Goal: Task Accomplishment & Management: Use online tool/utility

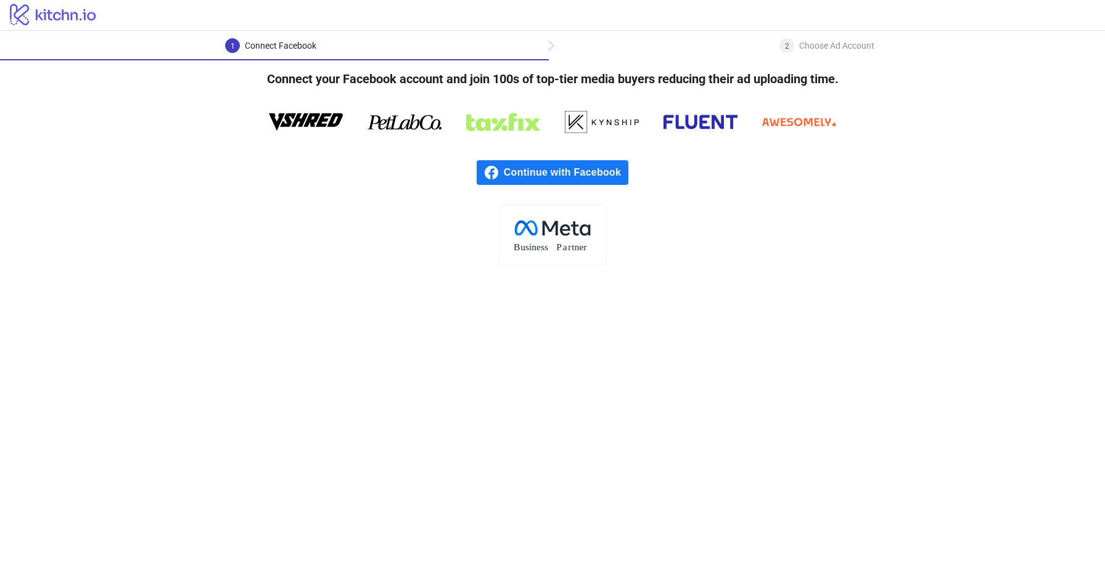
click at [562, 166] on span "Continue with Facebook" at bounding box center [566, 172] width 125 height 25
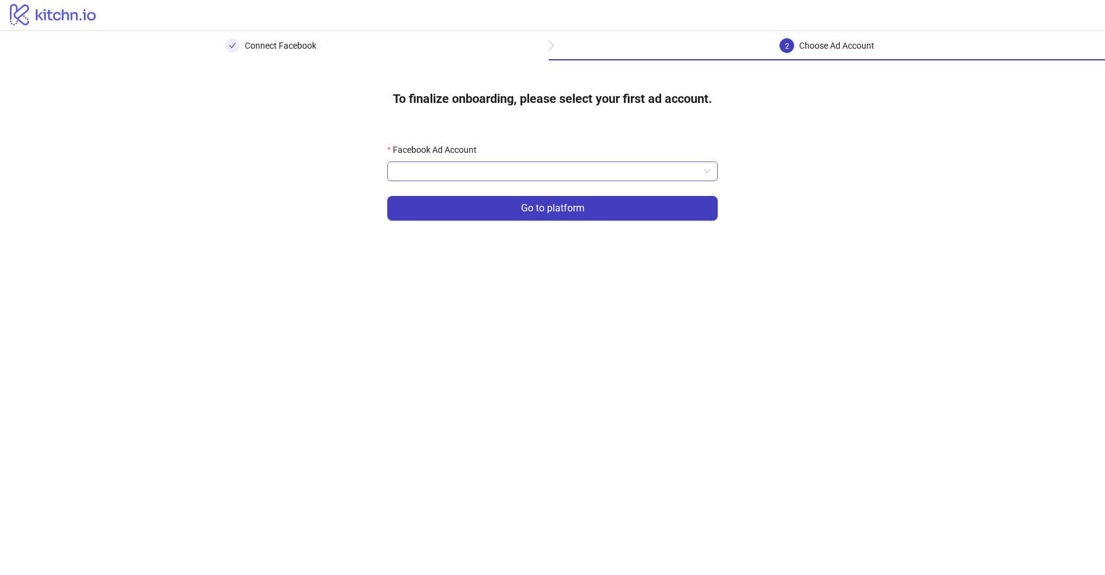
click at [529, 174] on input "Facebook Ad Account" at bounding box center [547, 171] width 305 height 19
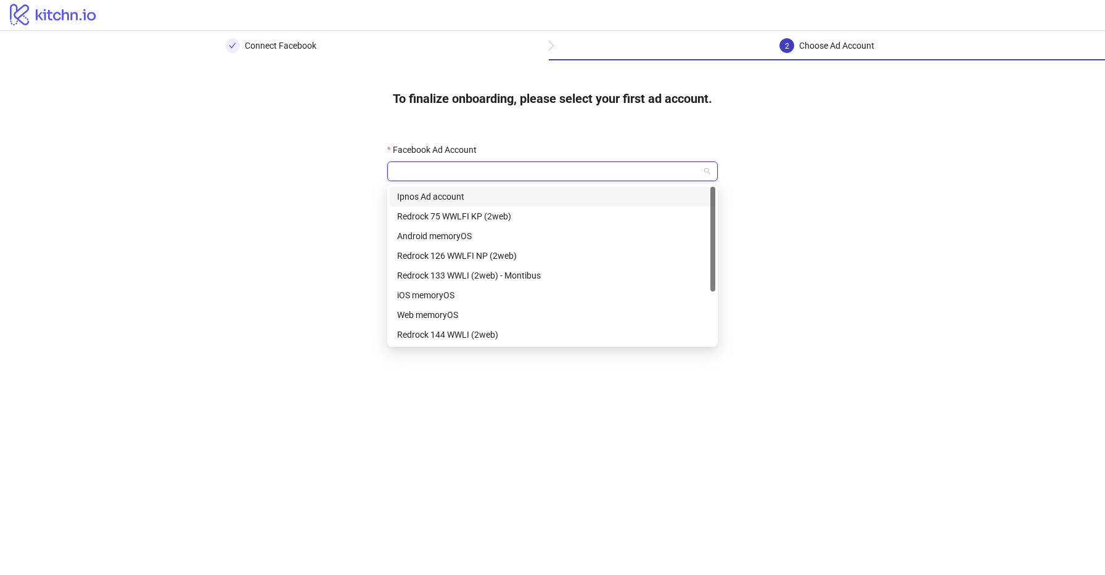
click at [524, 195] on div "Ipnos Ad account" at bounding box center [552, 197] width 311 height 14
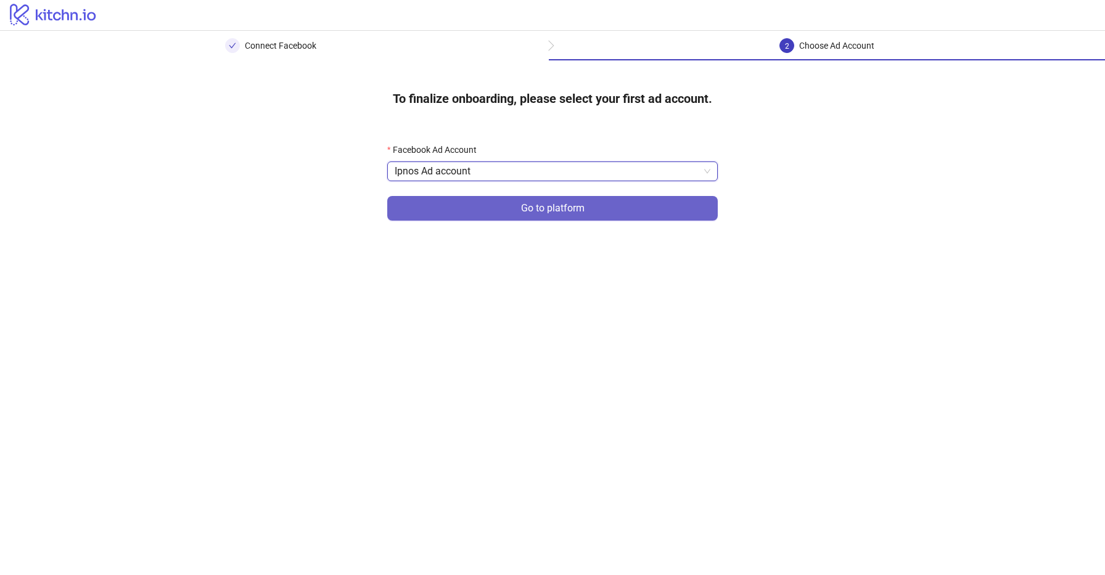
click at [585, 218] on button "Go to platform" at bounding box center [552, 208] width 331 height 25
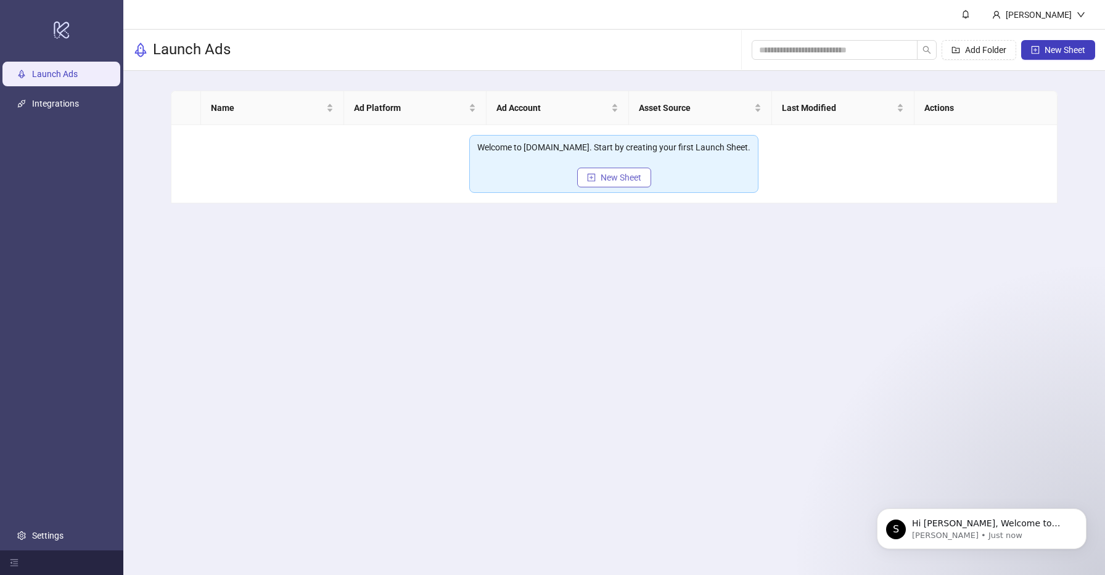
click at [615, 179] on span "New Sheet" at bounding box center [621, 178] width 41 height 10
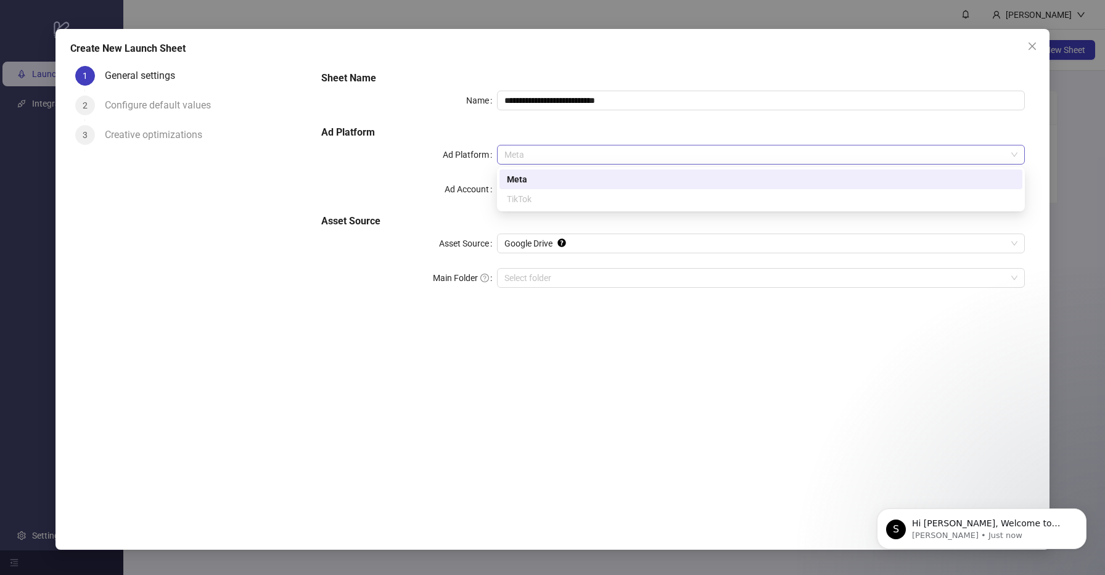
click at [575, 155] on span "Meta" at bounding box center [761, 155] width 513 height 19
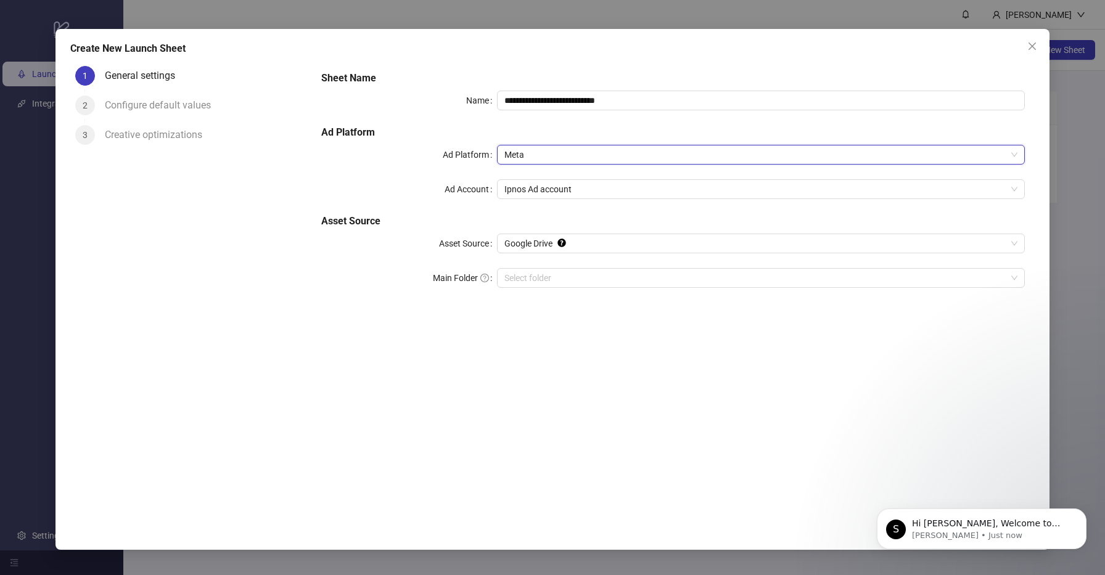
click at [555, 199] on div "**********" at bounding box center [673, 187] width 714 height 242
click at [555, 196] on span "Ipnos Ad account" at bounding box center [761, 189] width 513 height 19
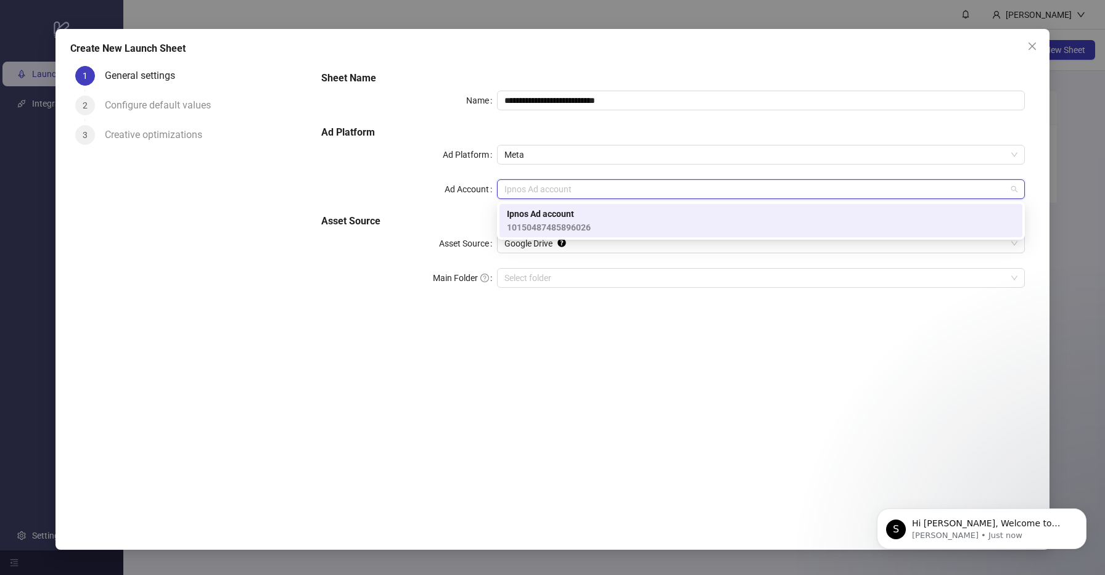
click at [551, 218] on span "Ipnos Ad account" at bounding box center [549, 214] width 84 height 14
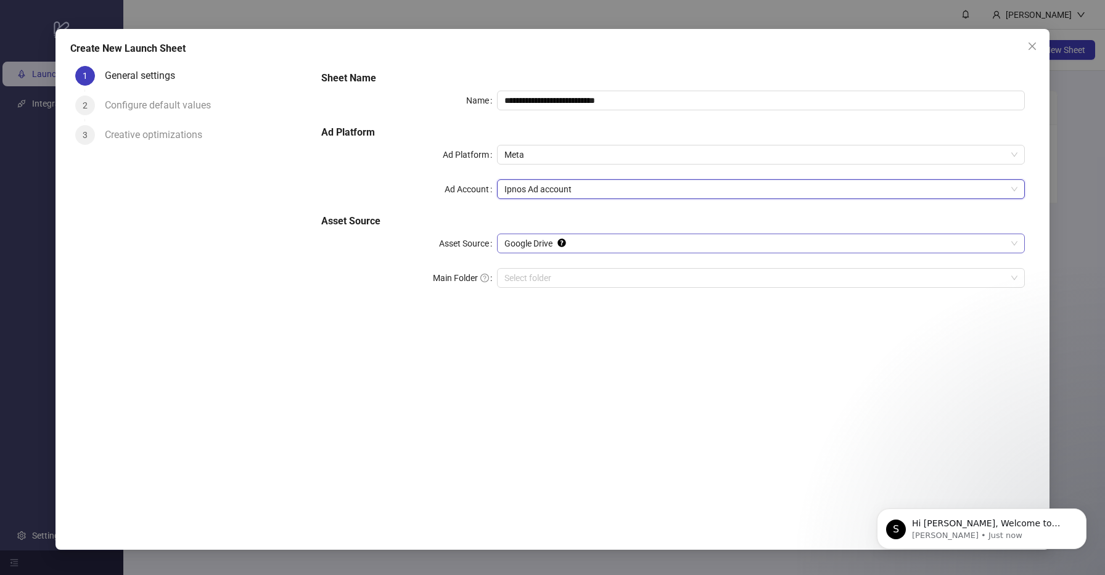
click at [548, 239] on span "Google Drive" at bounding box center [761, 243] width 513 height 19
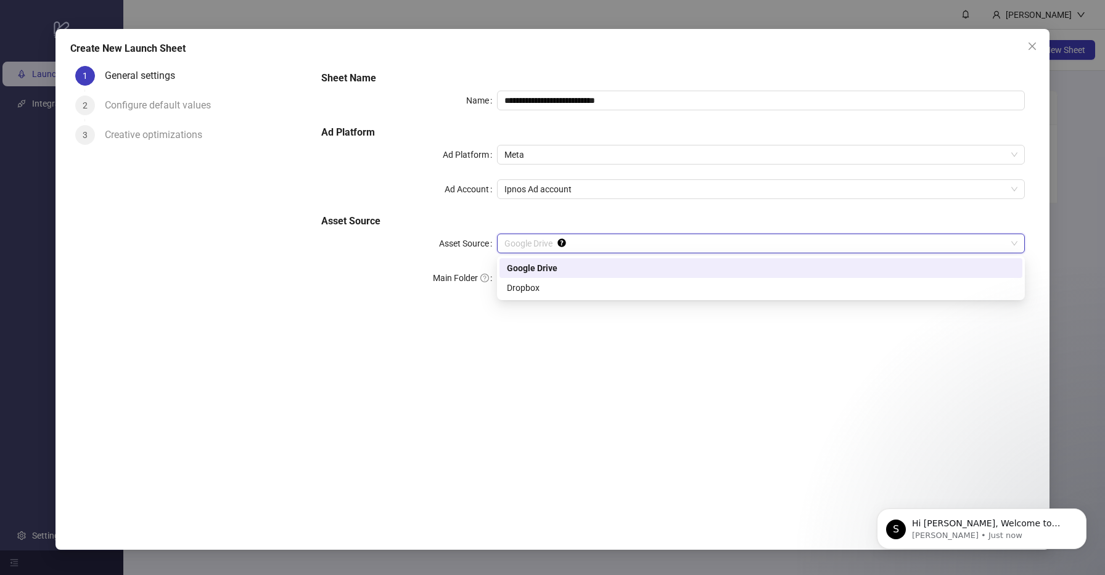
click at [548, 265] on div "Google Drive" at bounding box center [761, 269] width 508 height 14
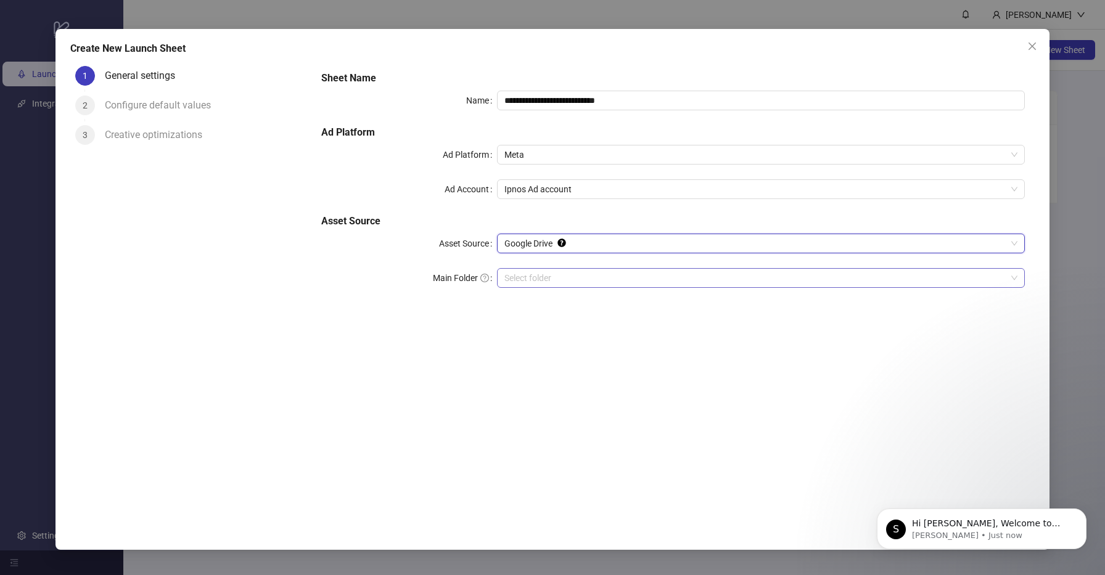
click at [537, 281] on input "Main Folder" at bounding box center [756, 278] width 502 height 19
click at [537, 276] on input "Main Folder" at bounding box center [756, 278] width 502 height 19
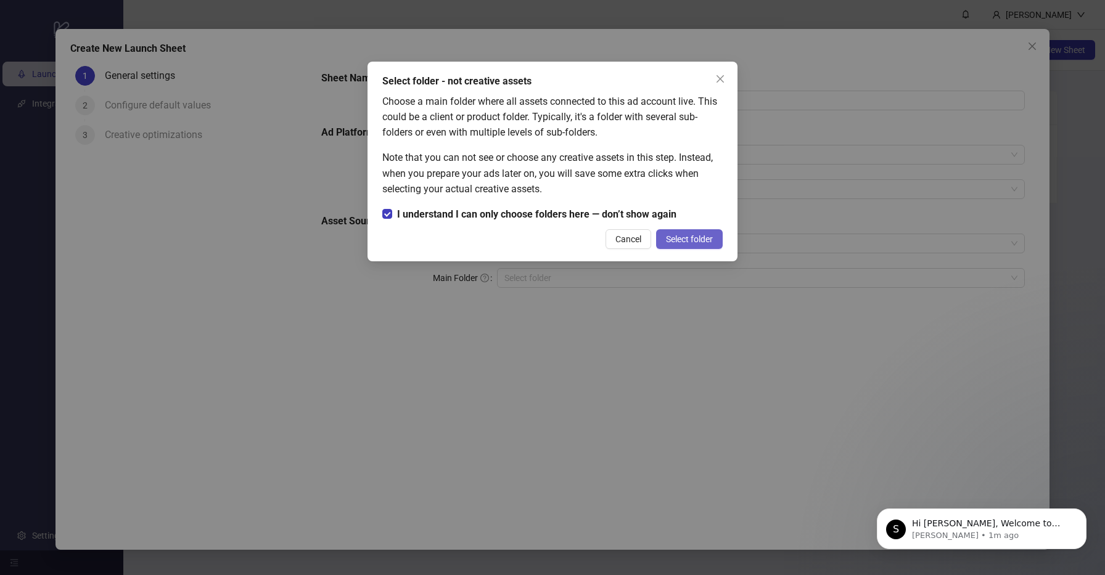
click at [682, 236] on span "Select folder" at bounding box center [689, 239] width 47 height 10
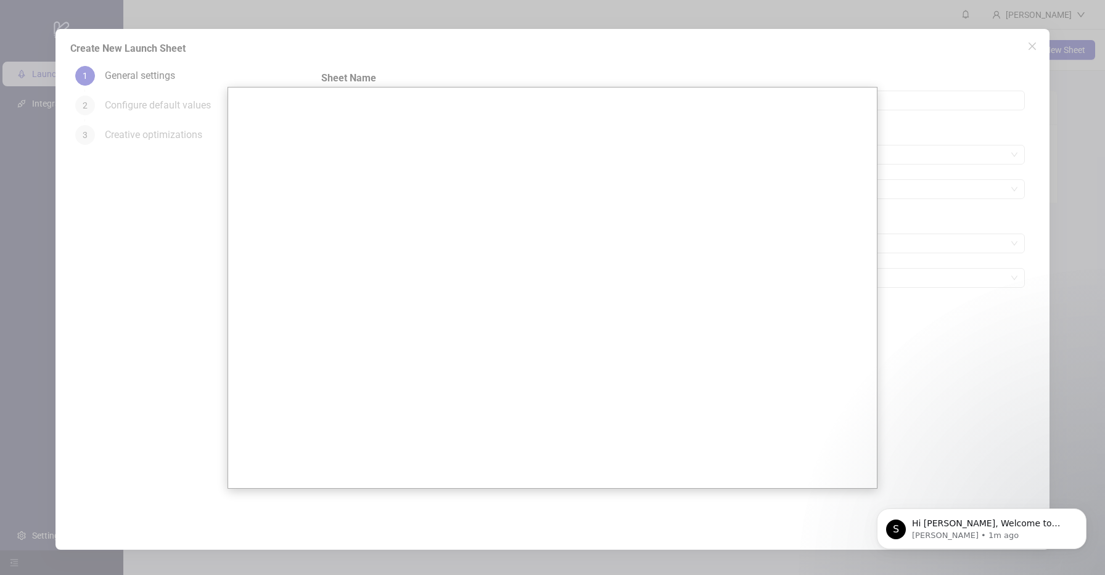
click at [970, 186] on div at bounding box center [552, 287] width 1105 height 575
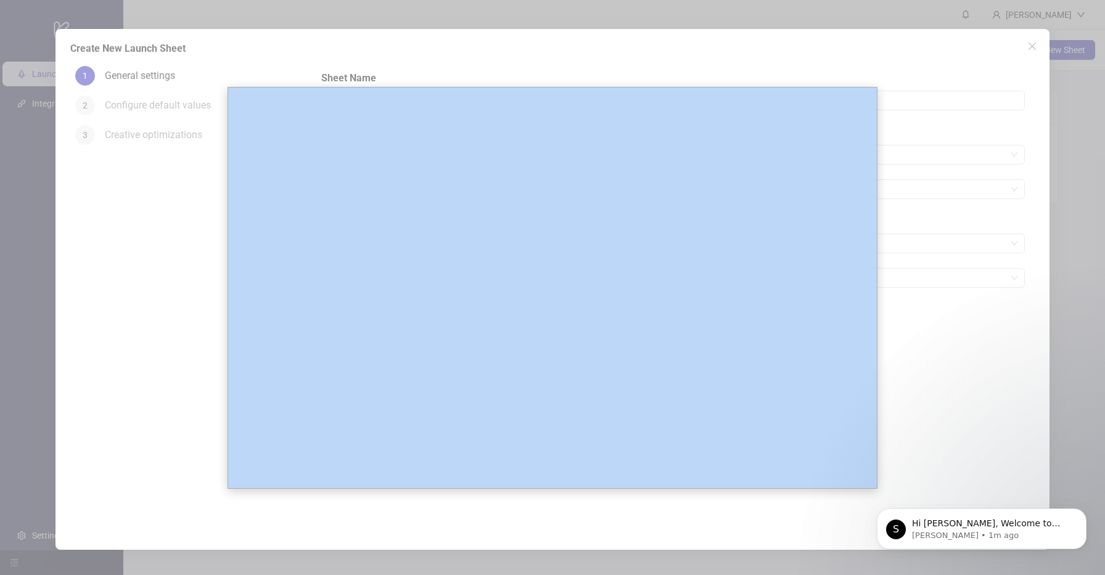
click at [970, 186] on div at bounding box center [552, 287] width 1105 height 575
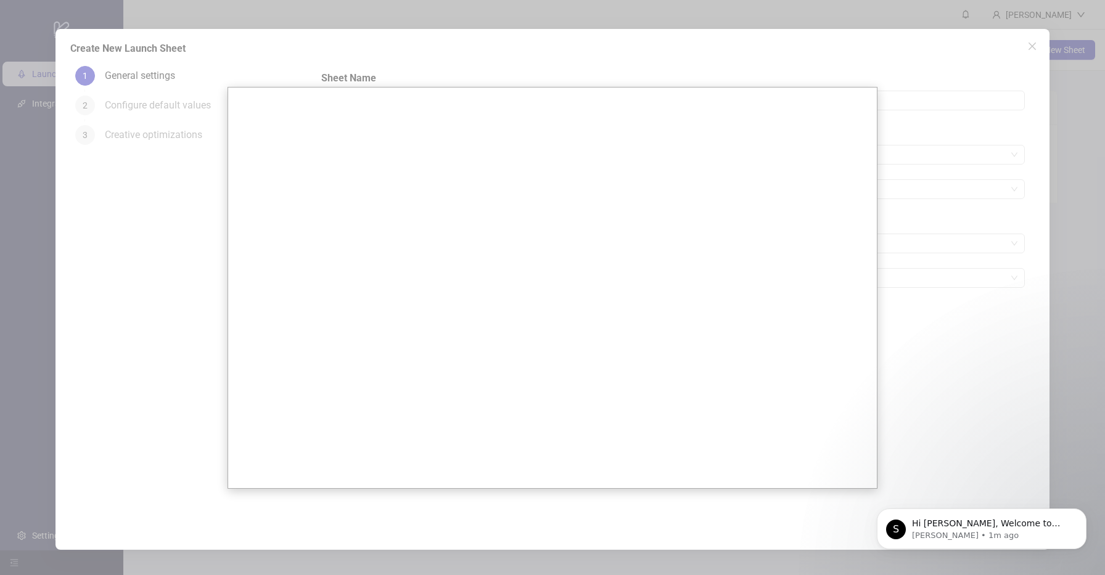
click at [743, 525] on div at bounding box center [552, 287] width 1105 height 575
click at [965, 564] on body "S Hi Yuliia, Welcome to Kitchn.io! 🎉 You’re all set to start launching ads effo…" at bounding box center [981, 526] width 237 height 76
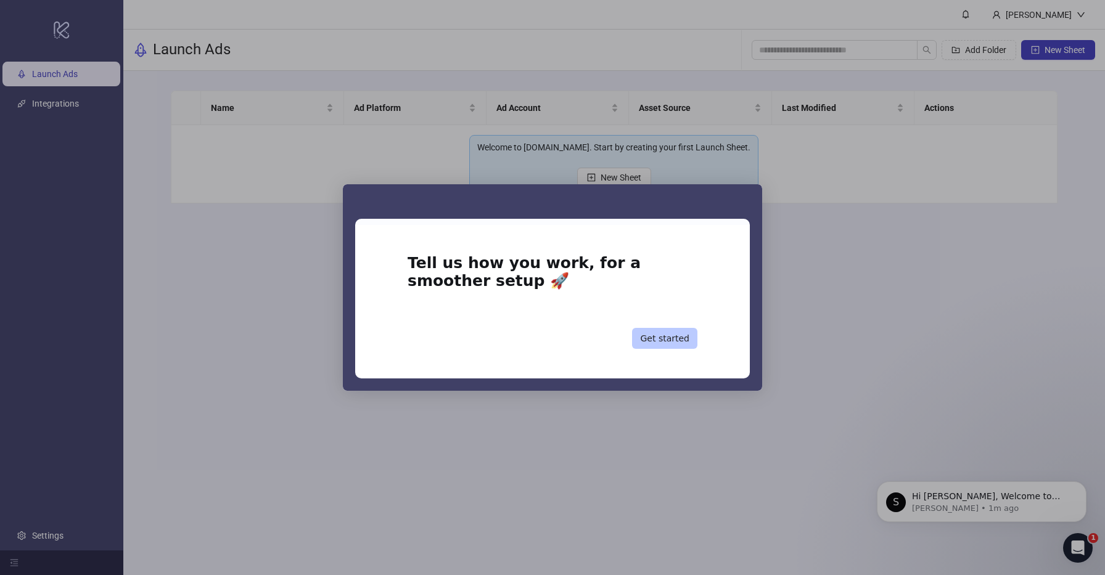
click at [680, 342] on button "Get started" at bounding box center [664, 338] width 65 height 21
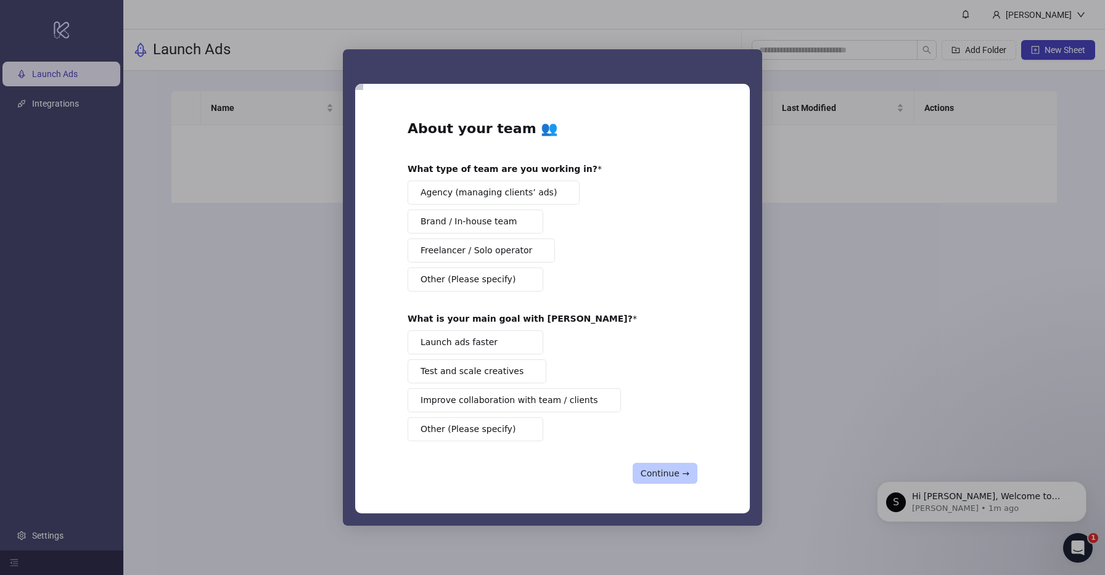
click at [675, 472] on button "Continue →" at bounding box center [665, 473] width 65 height 21
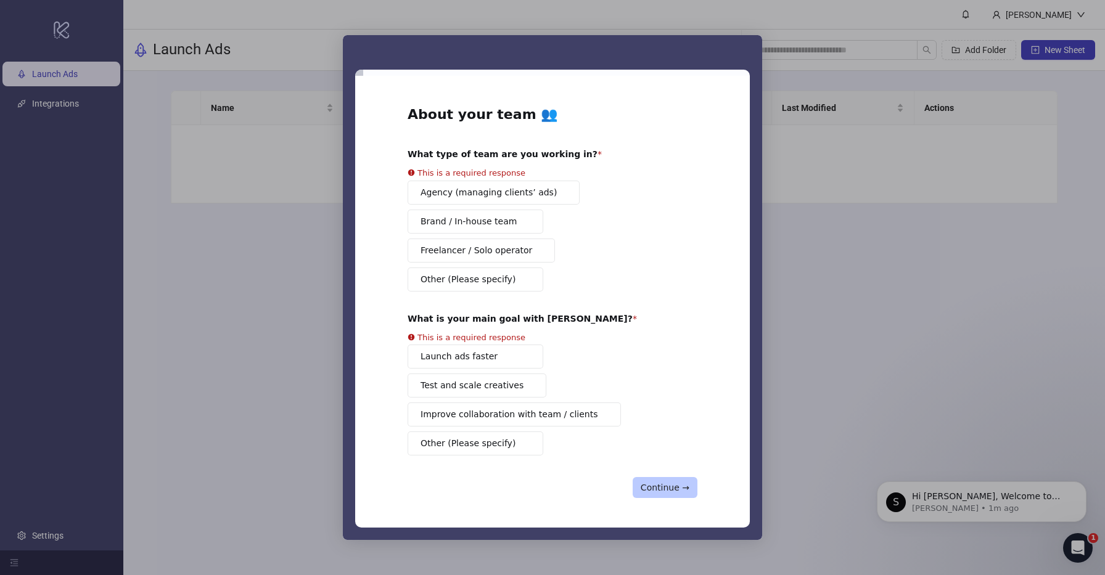
click at [675, 472] on div "About your team 👥 What type of team are you working in? This is a required resp…" at bounding box center [553, 301] width 290 height 393
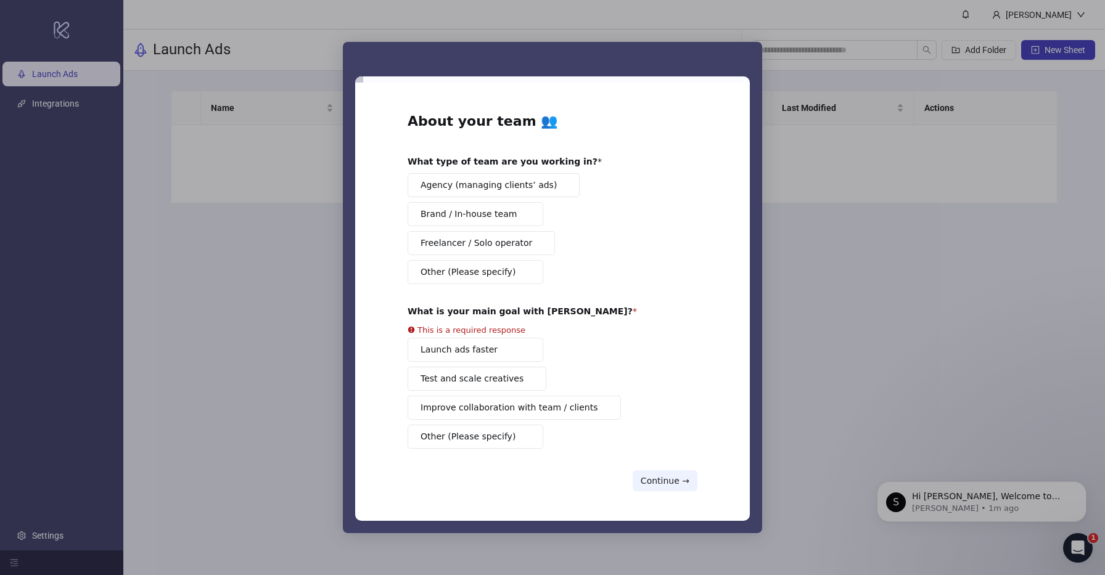
click at [545, 199] on div "Agency (managing clients’ ads) Brand / In-house team Freelancer / Solo operator…" at bounding box center [553, 228] width 290 height 111
click at [516, 213] on button "Brand / In-house team" at bounding box center [476, 214] width 136 height 24
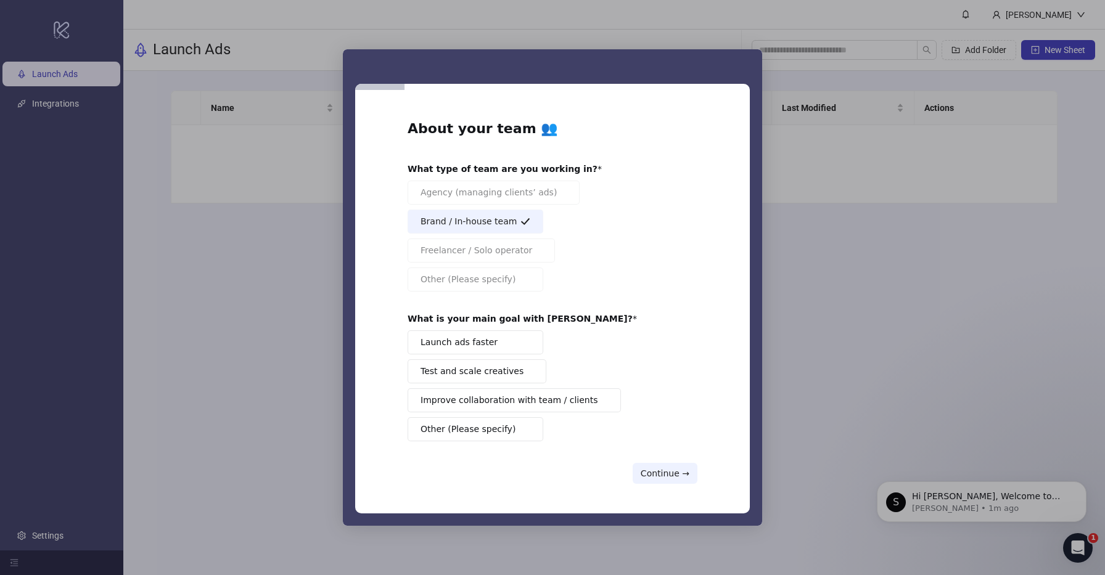
click at [503, 345] on button "Launch ads faster" at bounding box center [476, 343] width 136 height 24
click at [673, 475] on button "Continue →" at bounding box center [665, 473] width 65 height 21
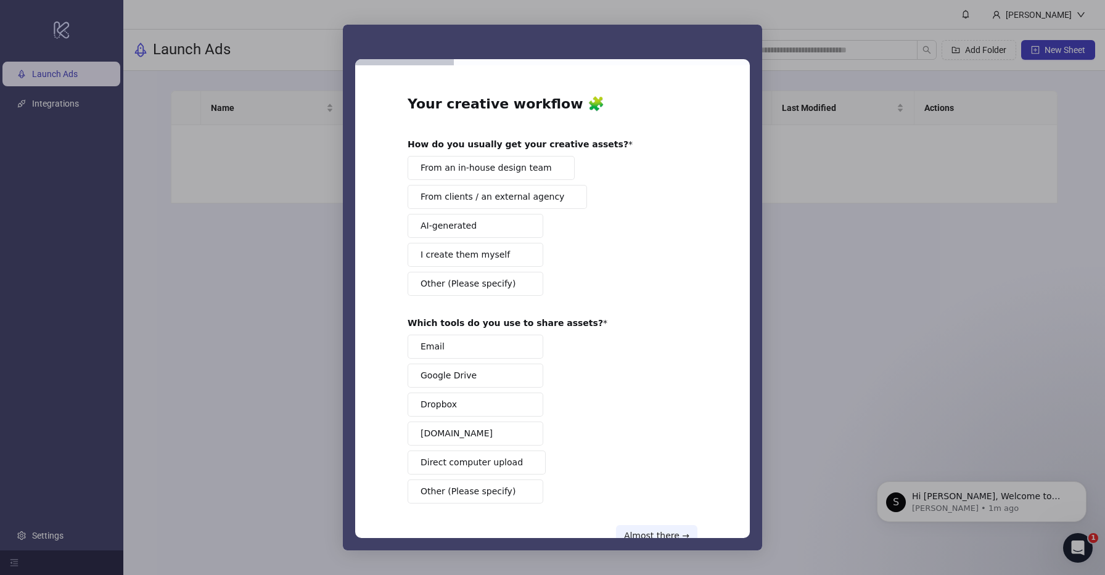
click at [502, 176] on button "From an in-house design team" at bounding box center [491, 168] width 167 height 24
click at [472, 369] on button "Google Drive" at bounding box center [476, 376] width 136 height 24
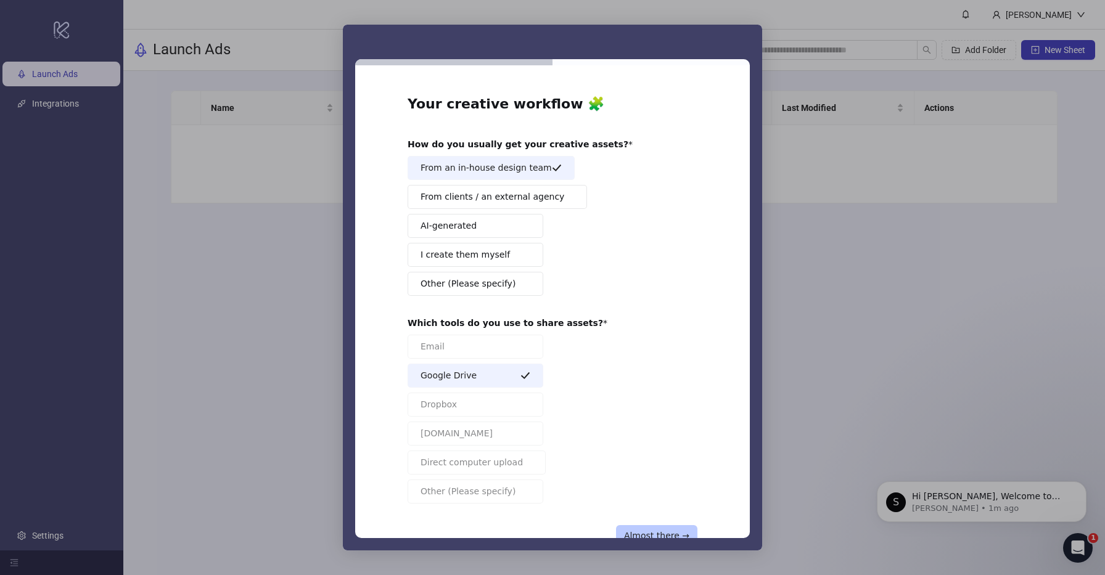
scroll to position [38, 0]
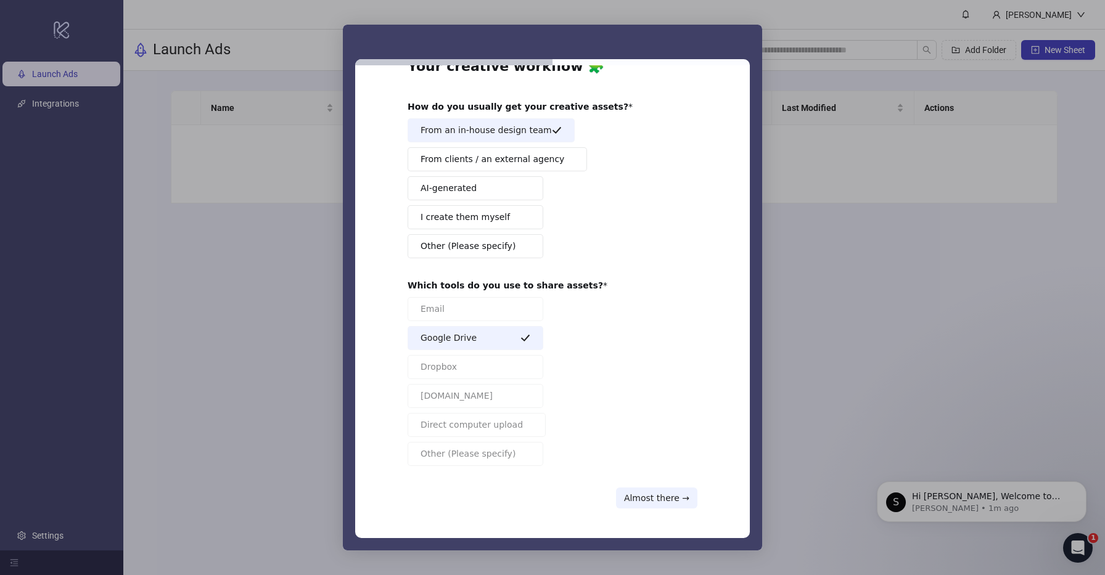
click at [670, 510] on div "Your creative workflow 🧩 How do you usually get your creative assets? From an i…" at bounding box center [552, 301] width 395 height 473
click at [670, 501] on button "Almost there →" at bounding box center [656, 498] width 81 height 21
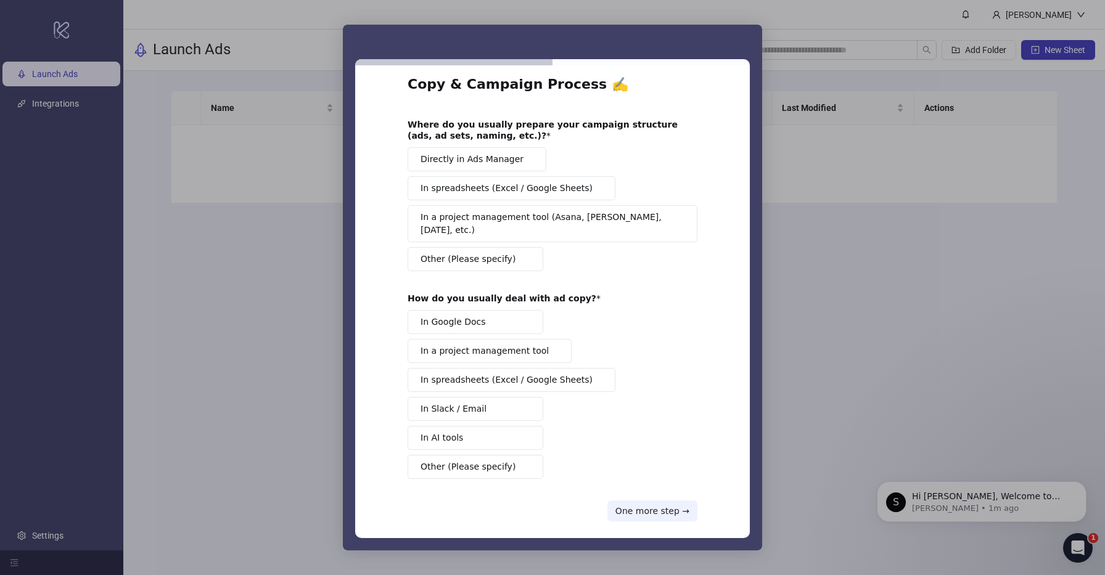
click at [524, 160] on span "Intercom messenger" at bounding box center [529, 159] width 10 height 10
click at [496, 312] on button "In Google Docs" at bounding box center [476, 322] width 136 height 24
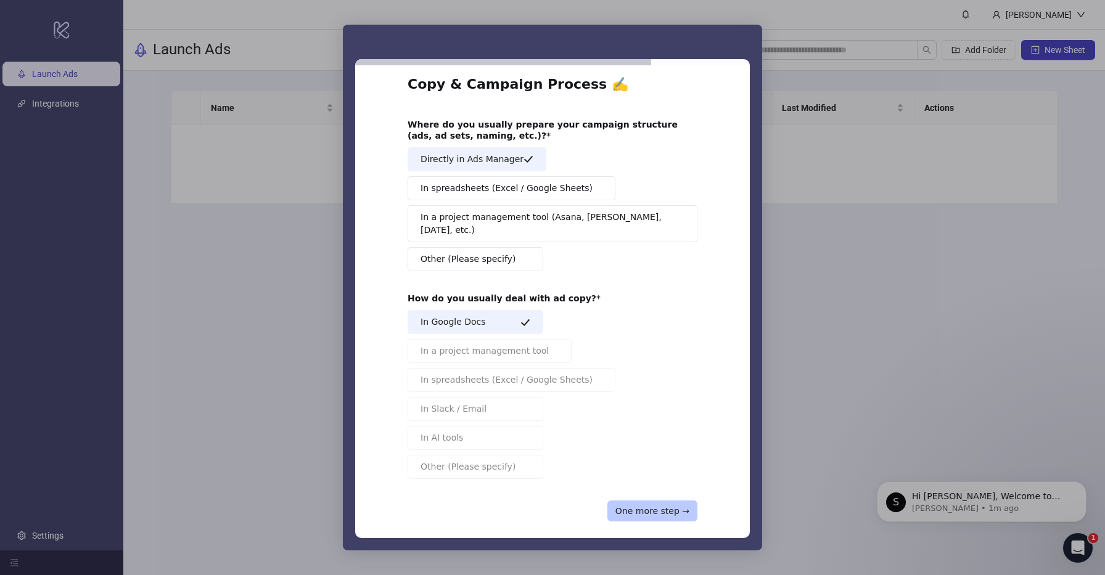
click at [654, 501] on button "One more step →" at bounding box center [653, 511] width 90 height 21
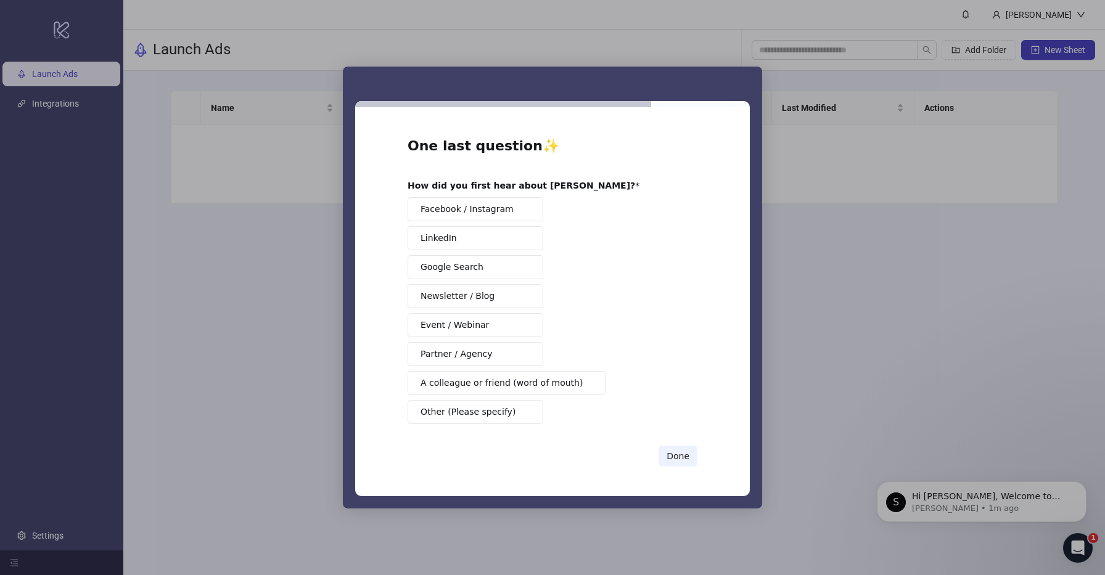
scroll to position [0, 0]
click at [469, 273] on span "Google Search" at bounding box center [452, 267] width 63 height 13
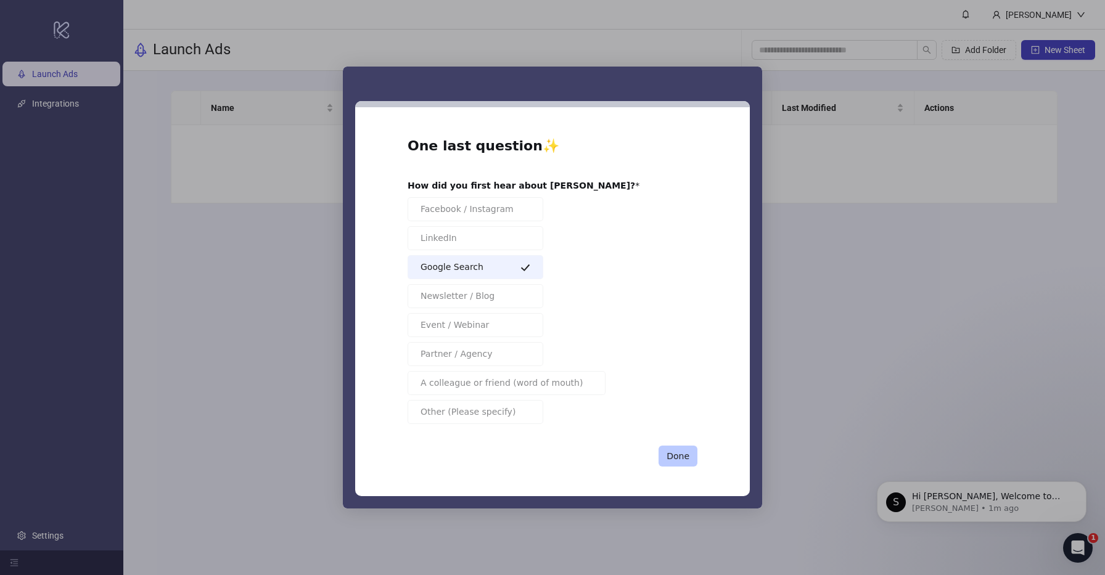
click at [686, 464] on button "Done" at bounding box center [678, 456] width 39 height 21
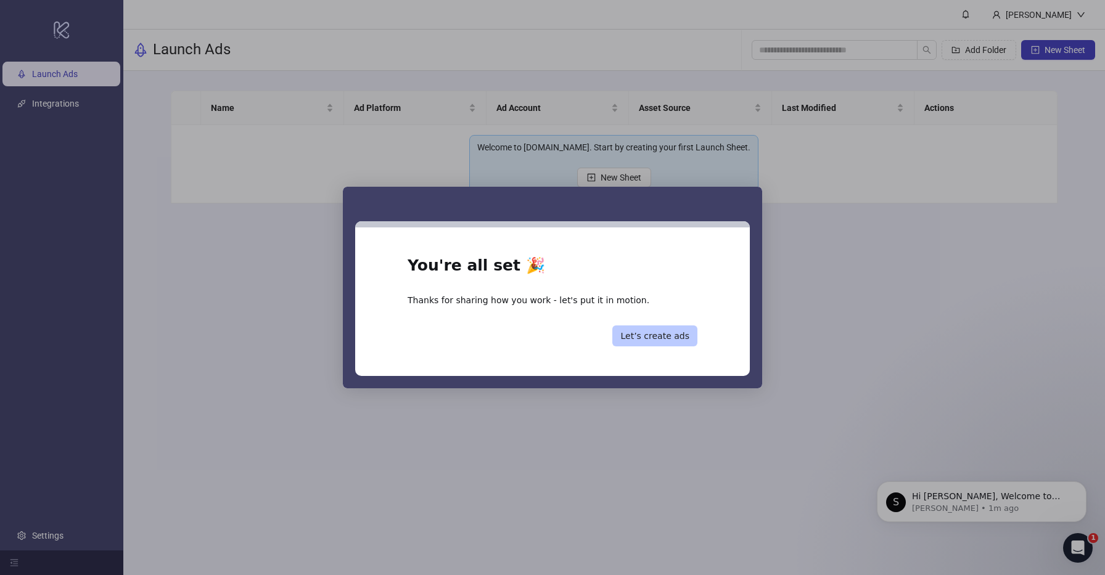
click at [687, 337] on button "Let’s create ads" at bounding box center [654, 336] width 85 height 21
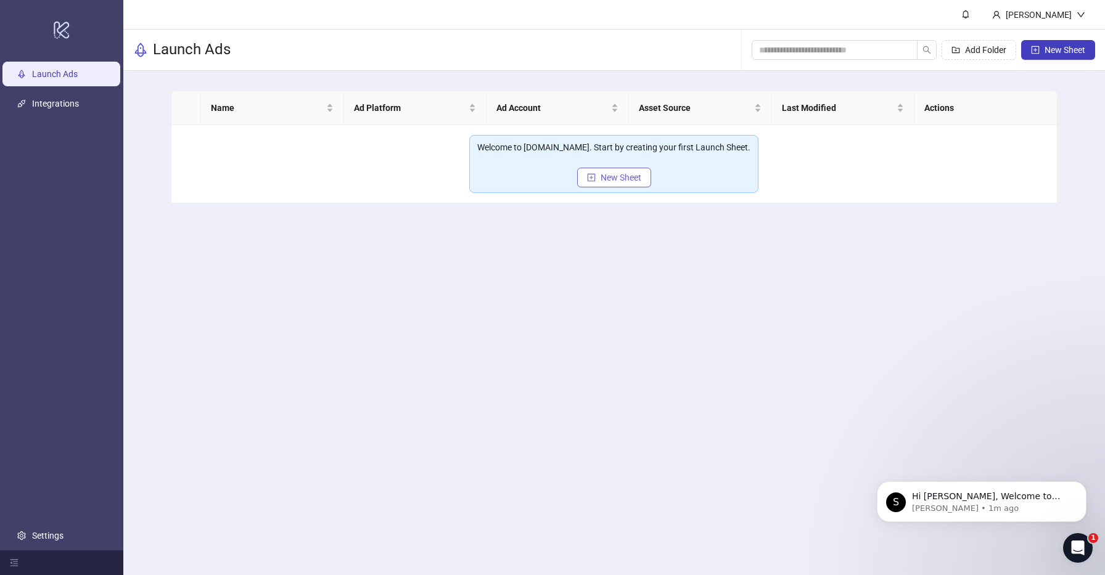
click at [598, 171] on button "New Sheet" at bounding box center [614, 178] width 74 height 20
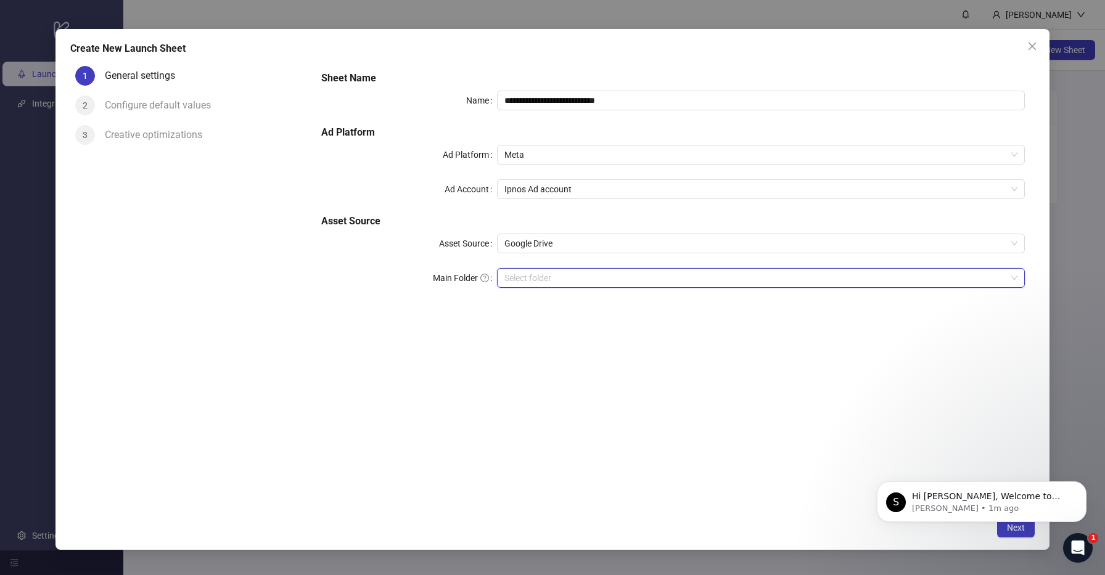
click at [590, 272] on input "Main Folder" at bounding box center [756, 278] width 502 height 19
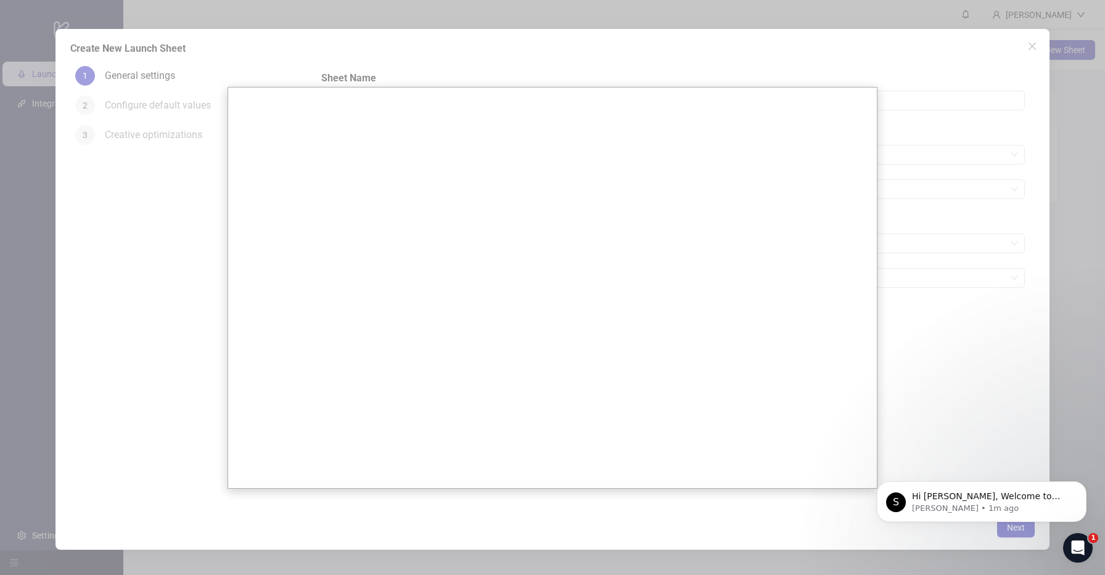
click at [909, 214] on div at bounding box center [552, 287] width 1105 height 575
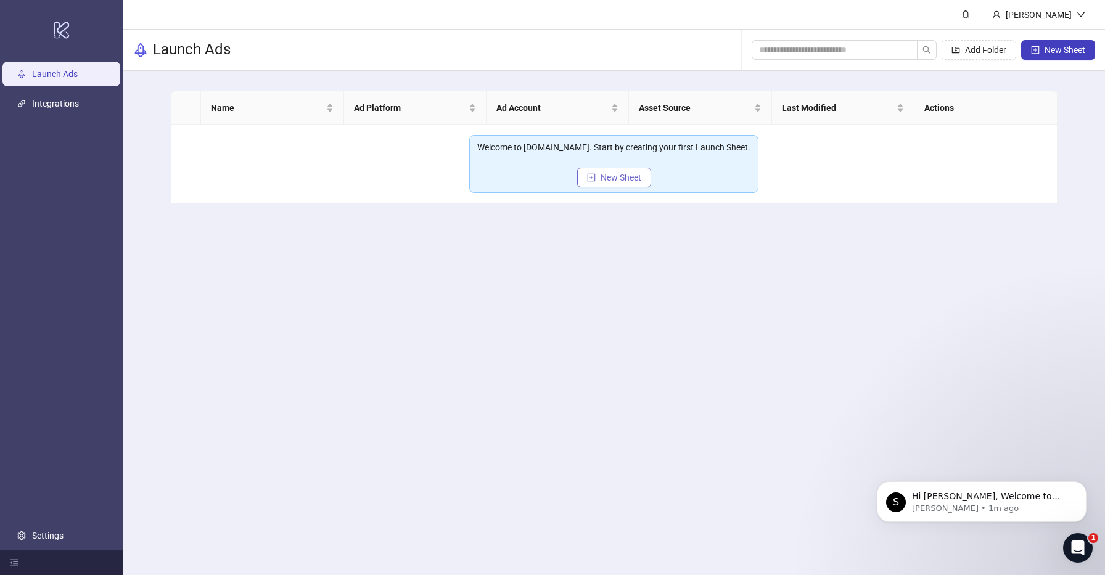
click at [632, 179] on span "New Sheet" at bounding box center [621, 178] width 41 height 10
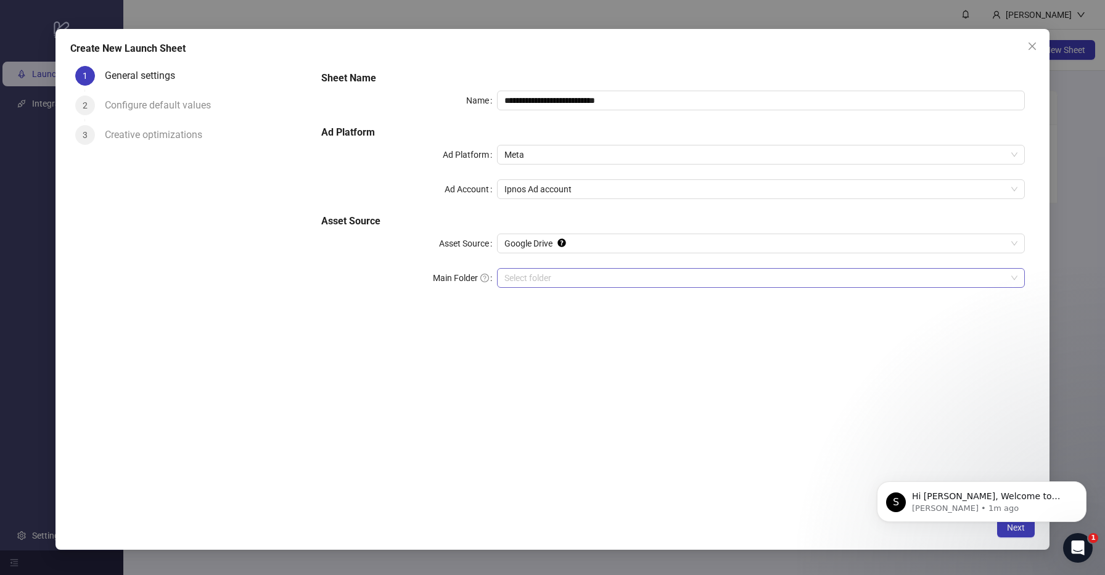
click at [620, 274] on input "Main Folder" at bounding box center [756, 278] width 502 height 19
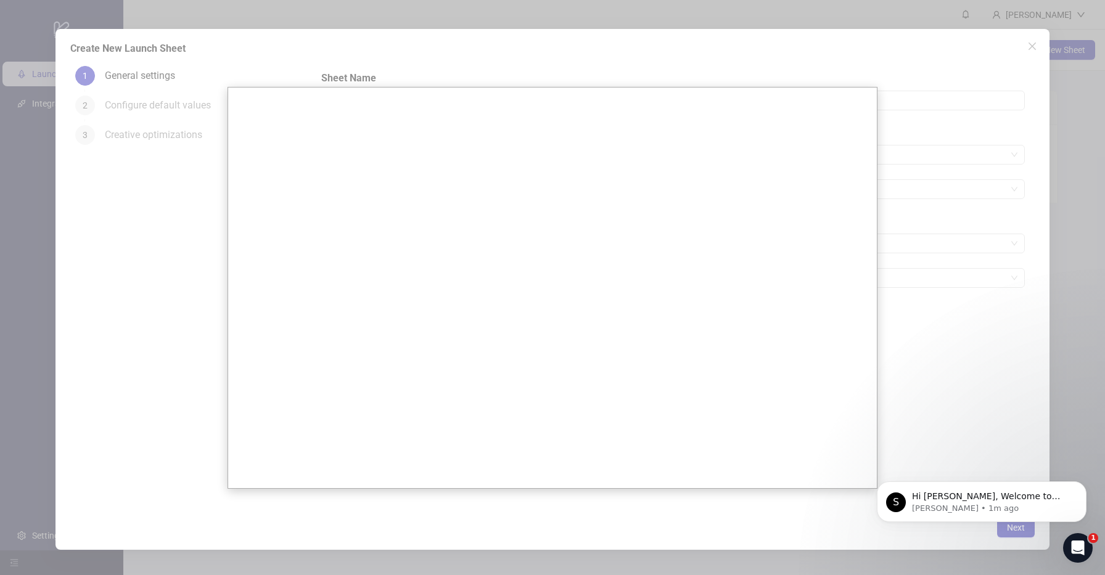
click at [940, 183] on div at bounding box center [552, 287] width 1105 height 575
click at [927, 178] on div at bounding box center [552, 287] width 1105 height 575
click at [89, 47] on div at bounding box center [552, 287] width 1105 height 575
